Goal: Find contact information: Find contact information

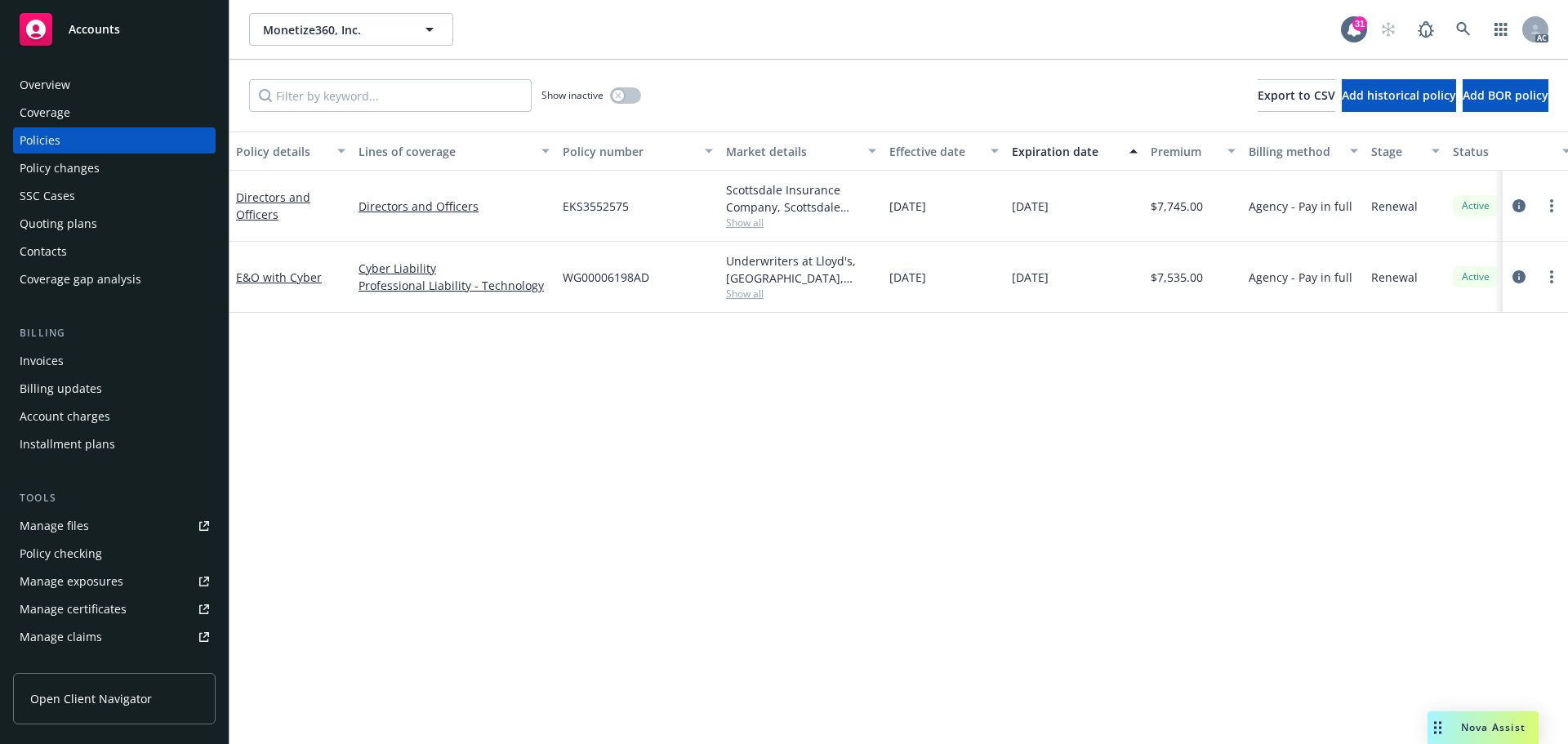
click at [56, 84] on div "Overview" at bounding box center [44, 84] width 51 height 26
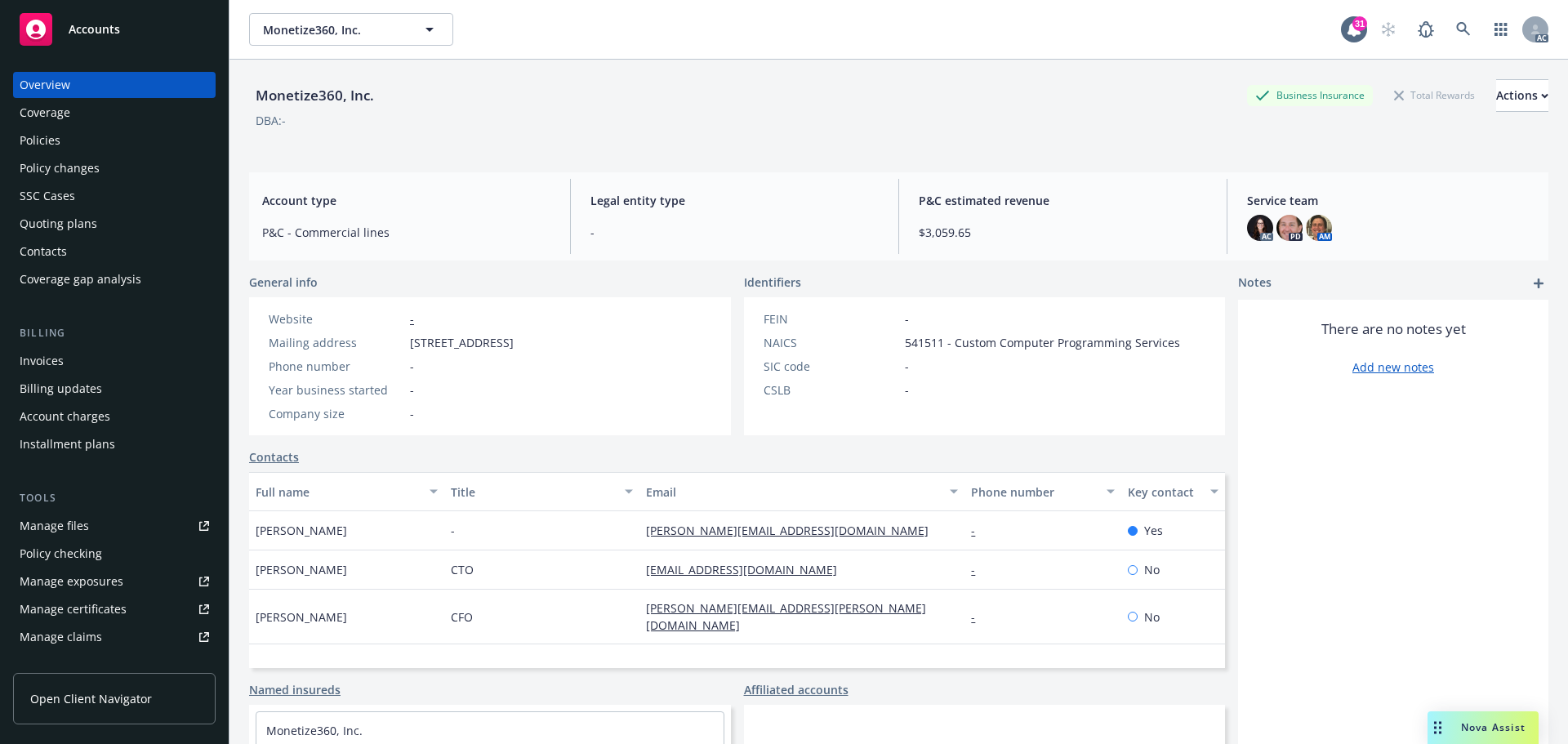
click at [116, 138] on div "Policies" at bounding box center [113, 140] width 189 height 26
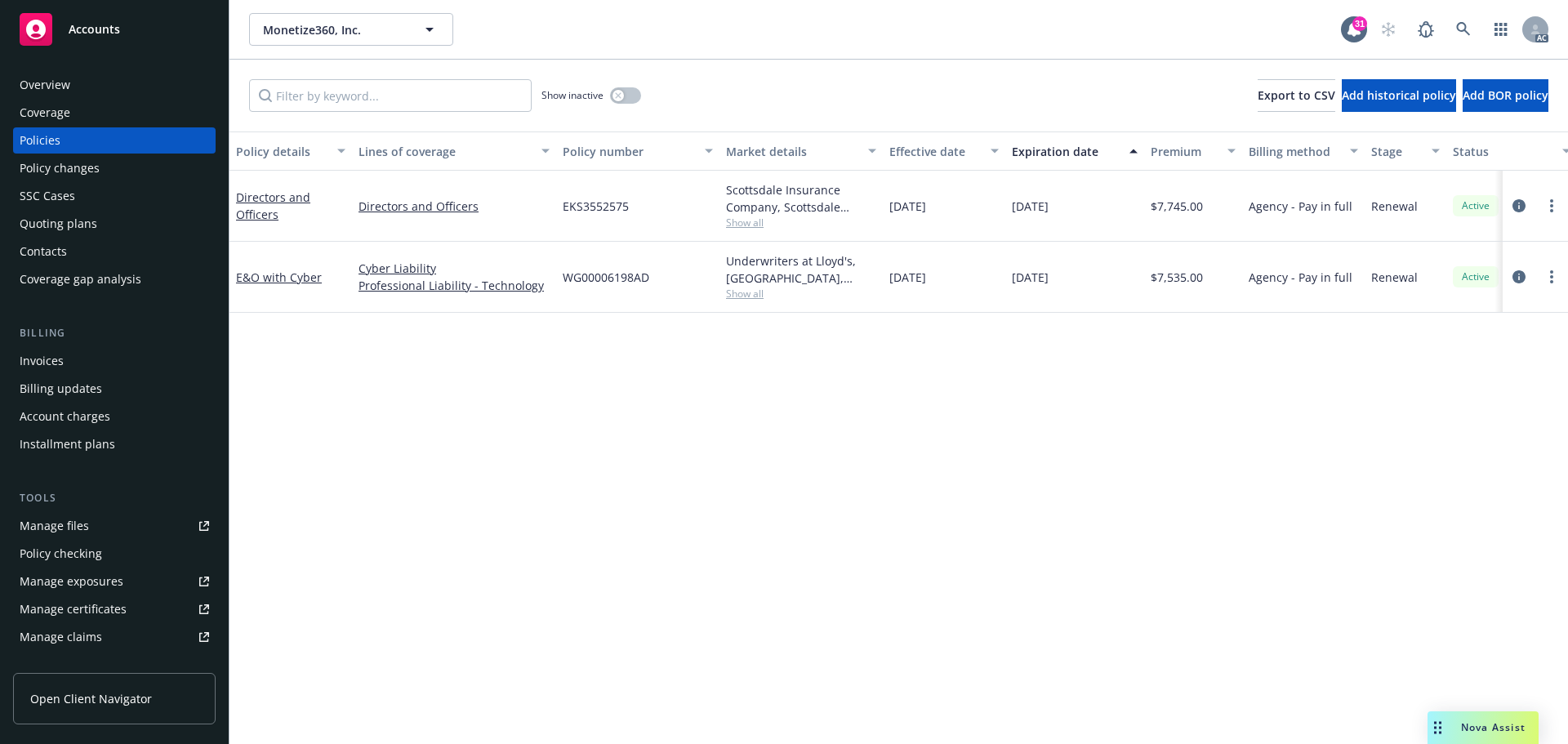
scroll to position [0, 237]
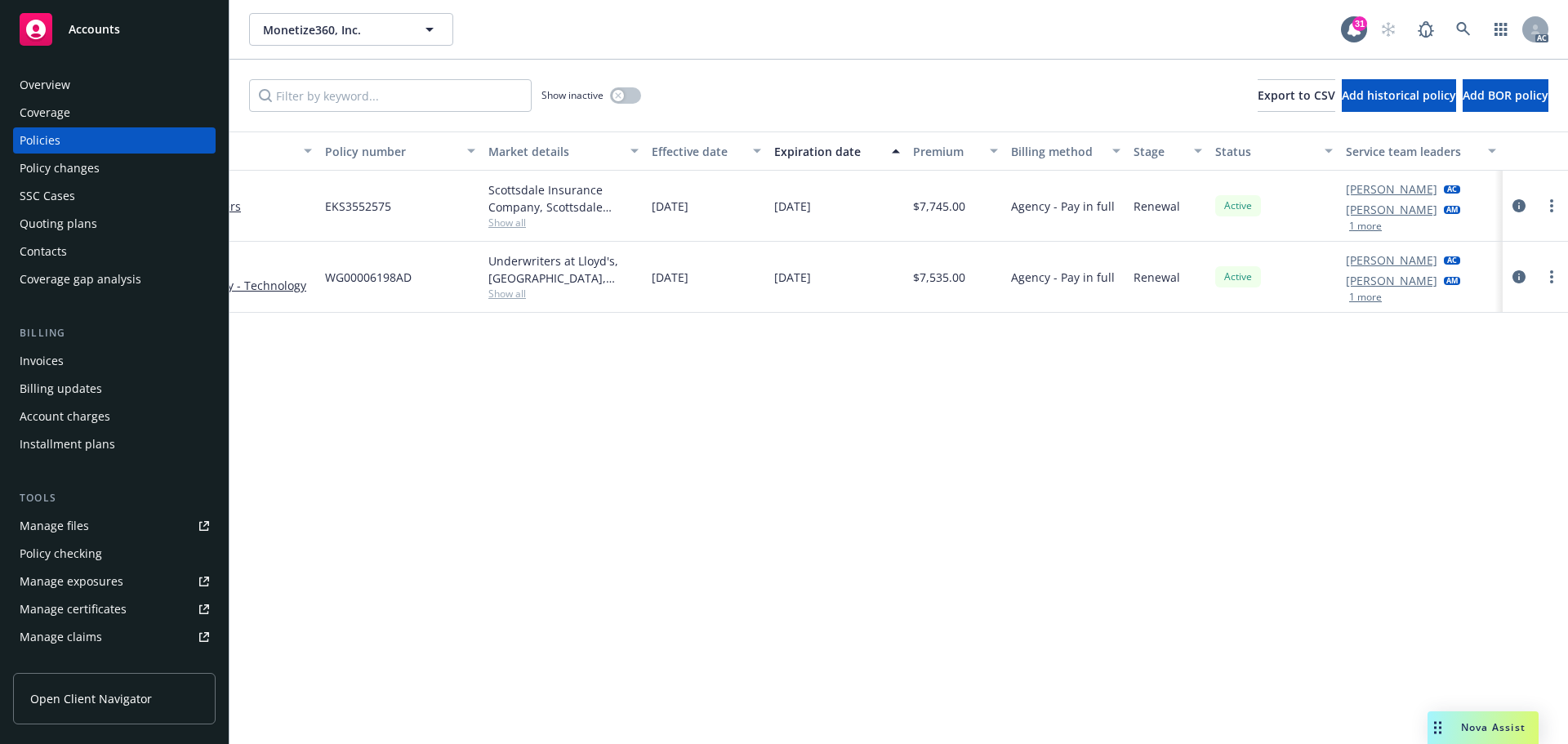
click at [1362, 231] on button "1 more" at bounding box center [1365, 226] width 33 height 10
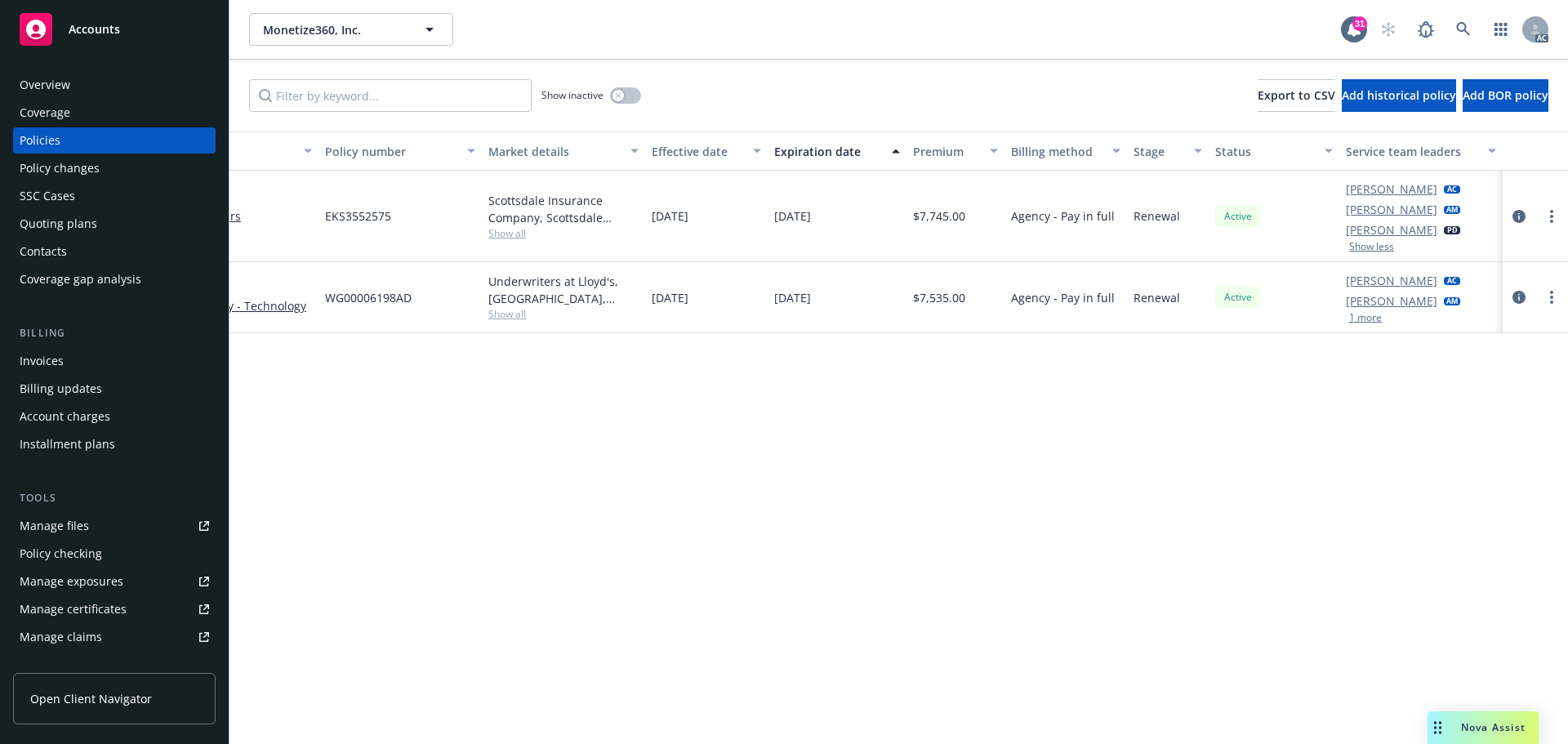
click at [1366, 318] on button "1 more" at bounding box center [1365, 318] width 33 height 10
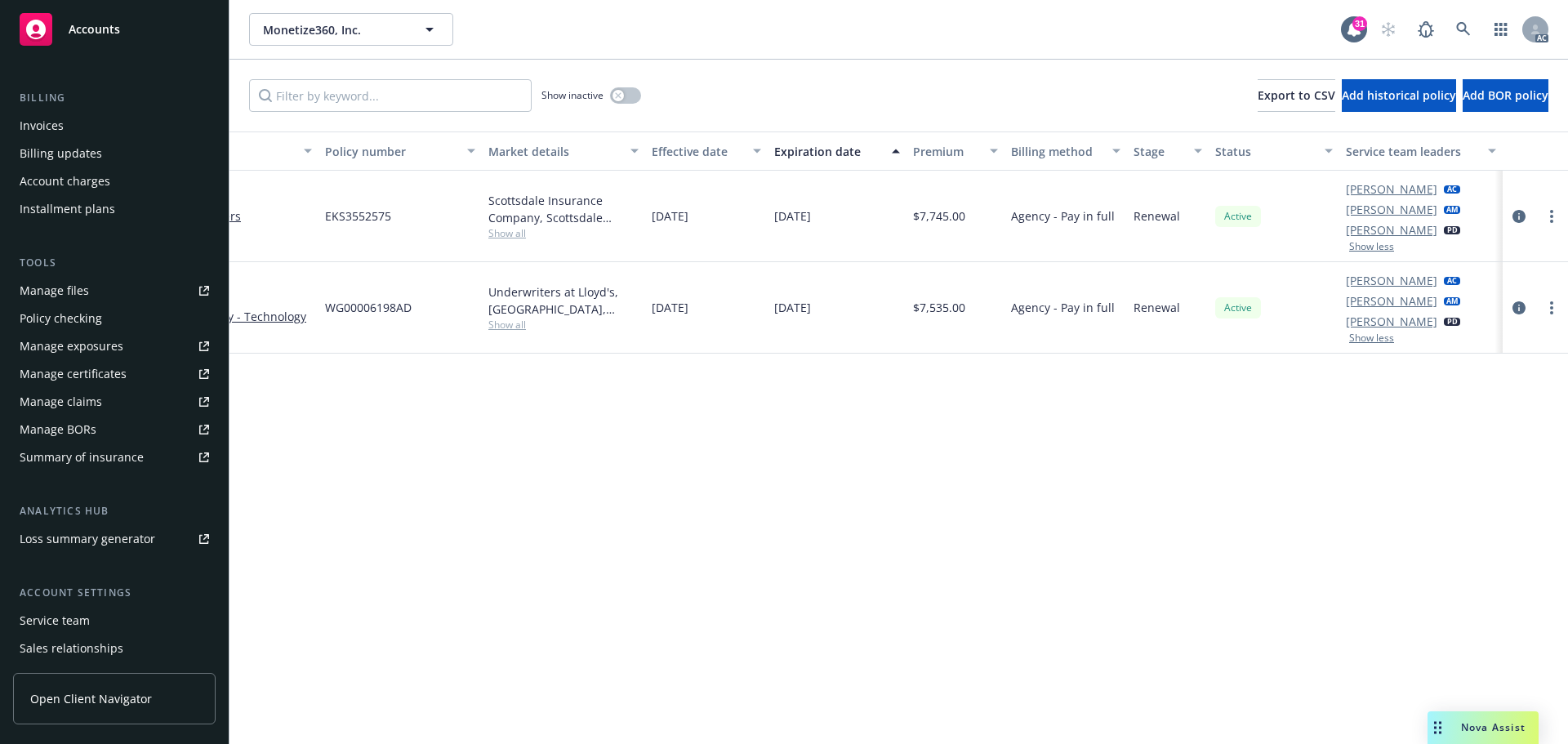
scroll to position [245, 0]
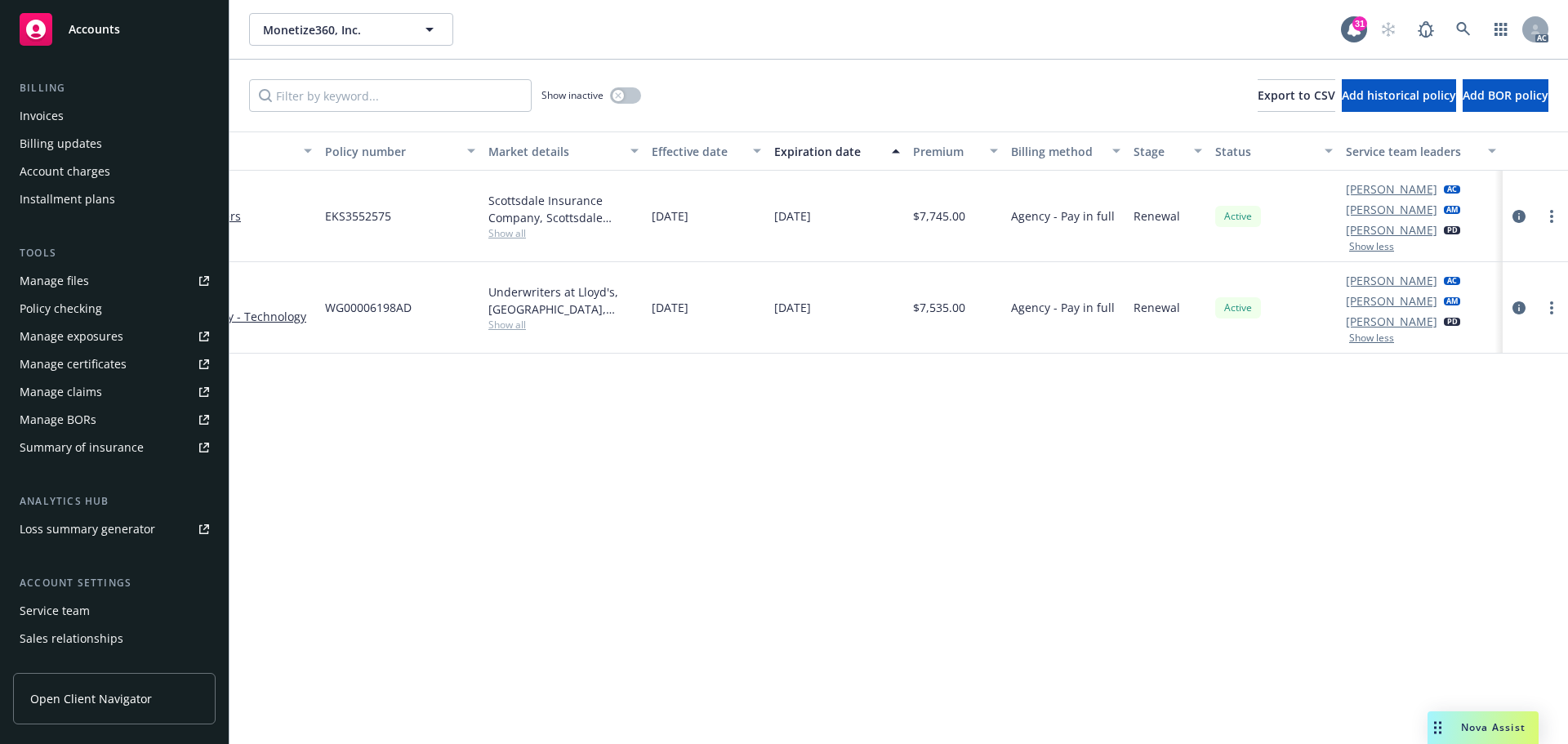
click at [72, 606] on div "Service team" at bounding box center [54, 611] width 70 height 26
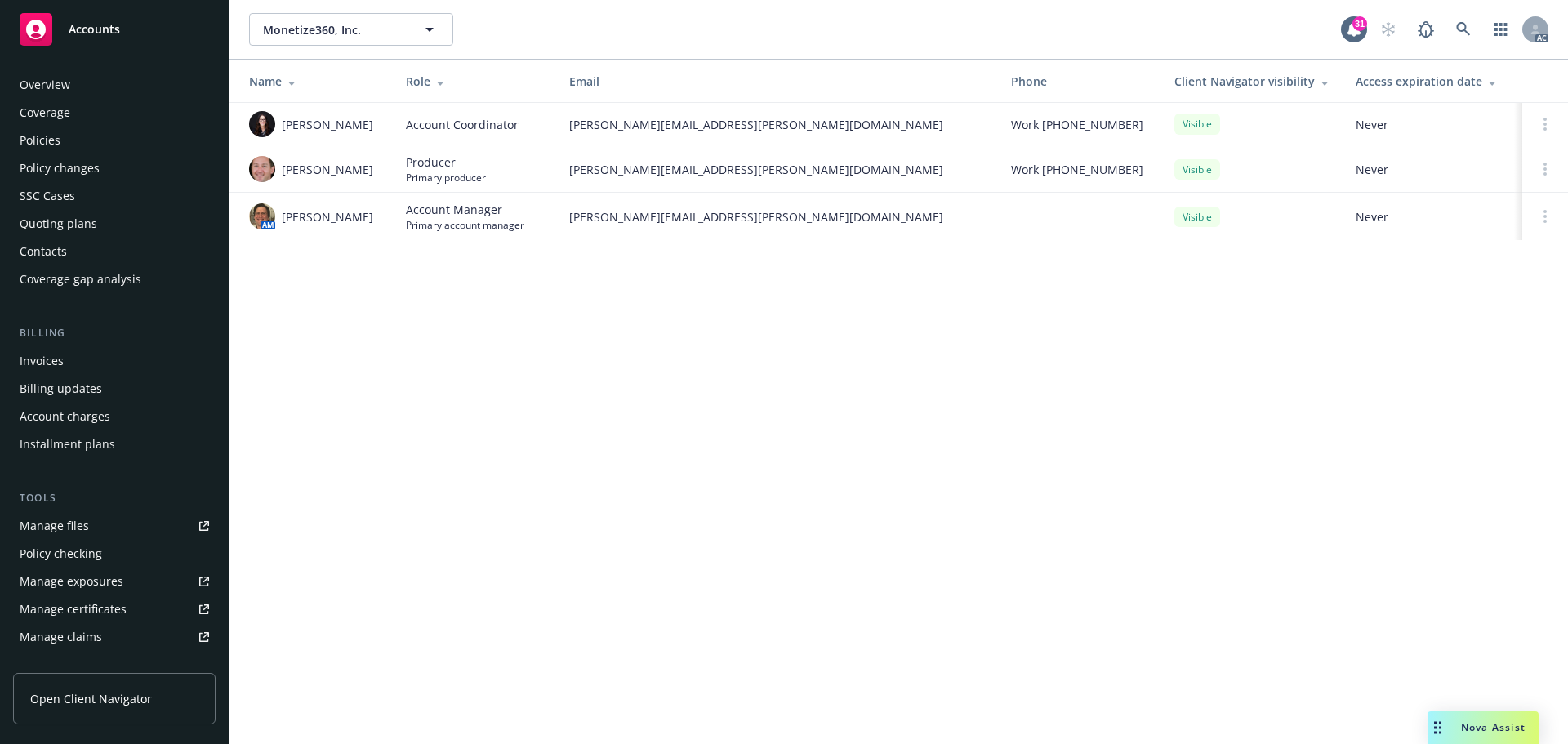
click at [519, 123] on div "Account Coordinator" at bounding box center [474, 125] width 137 height 17
click at [1539, 125] on div at bounding box center [1545, 124] width 19 height 13
click at [1546, 125] on circle at bounding box center [1544, 124] width 3 height 3
click at [759, 406] on div "Monetize360, Inc. Monetize360, Inc. 31 AC Name Role Email Phone Client Navigato…" at bounding box center [899, 372] width 1339 height 744
click at [44, 140] on div "Policies" at bounding box center [39, 140] width 41 height 26
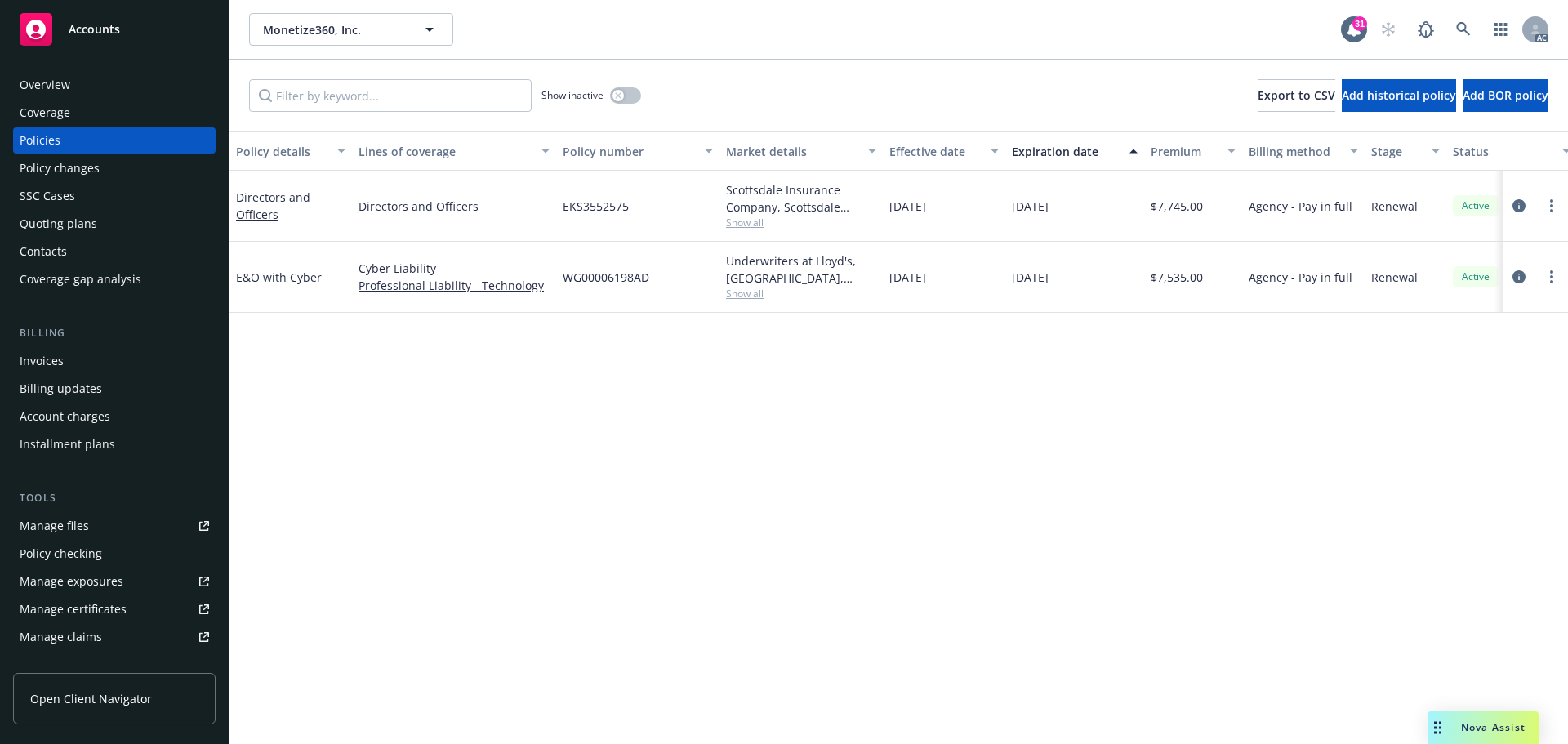
scroll to position [0, 237]
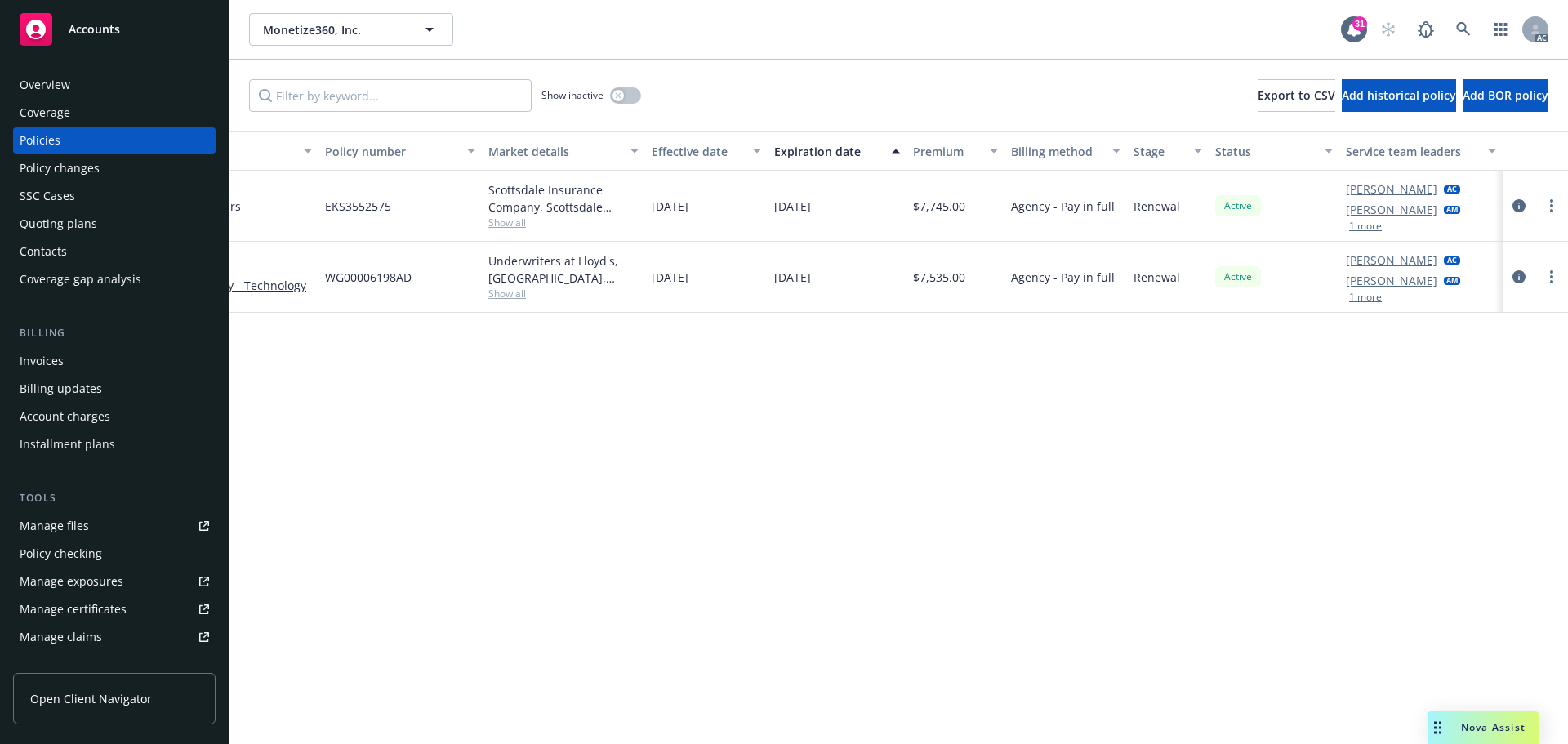
click at [65, 83] on div "Overview" at bounding box center [44, 84] width 51 height 26
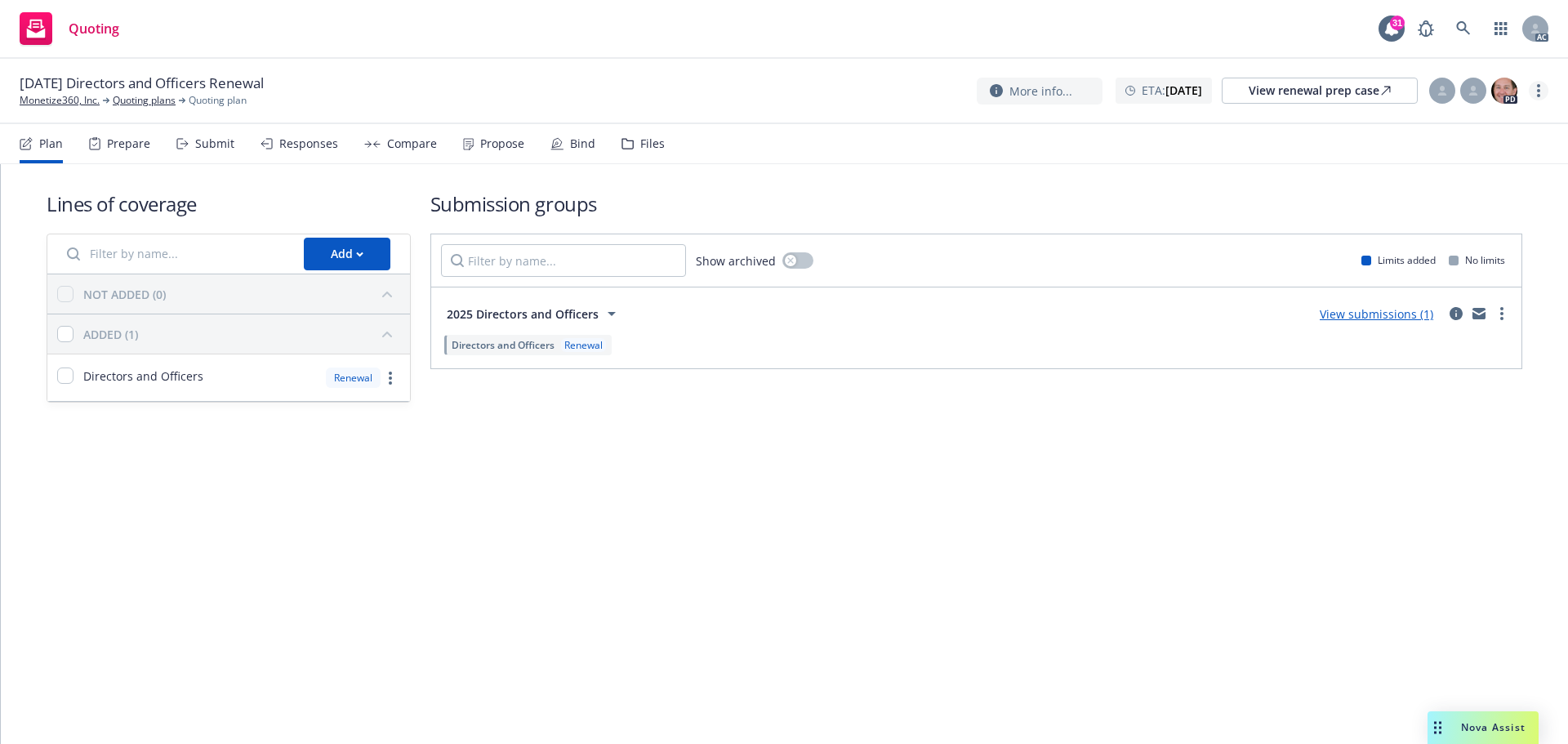
click at [1543, 90] on link "more" at bounding box center [1538, 90] width 19 height 19
click at [1478, 123] on link "Copy logging email" at bounding box center [1457, 124] width 182 height 33
